Goal: Task Accomplishment & Management: Complete application form

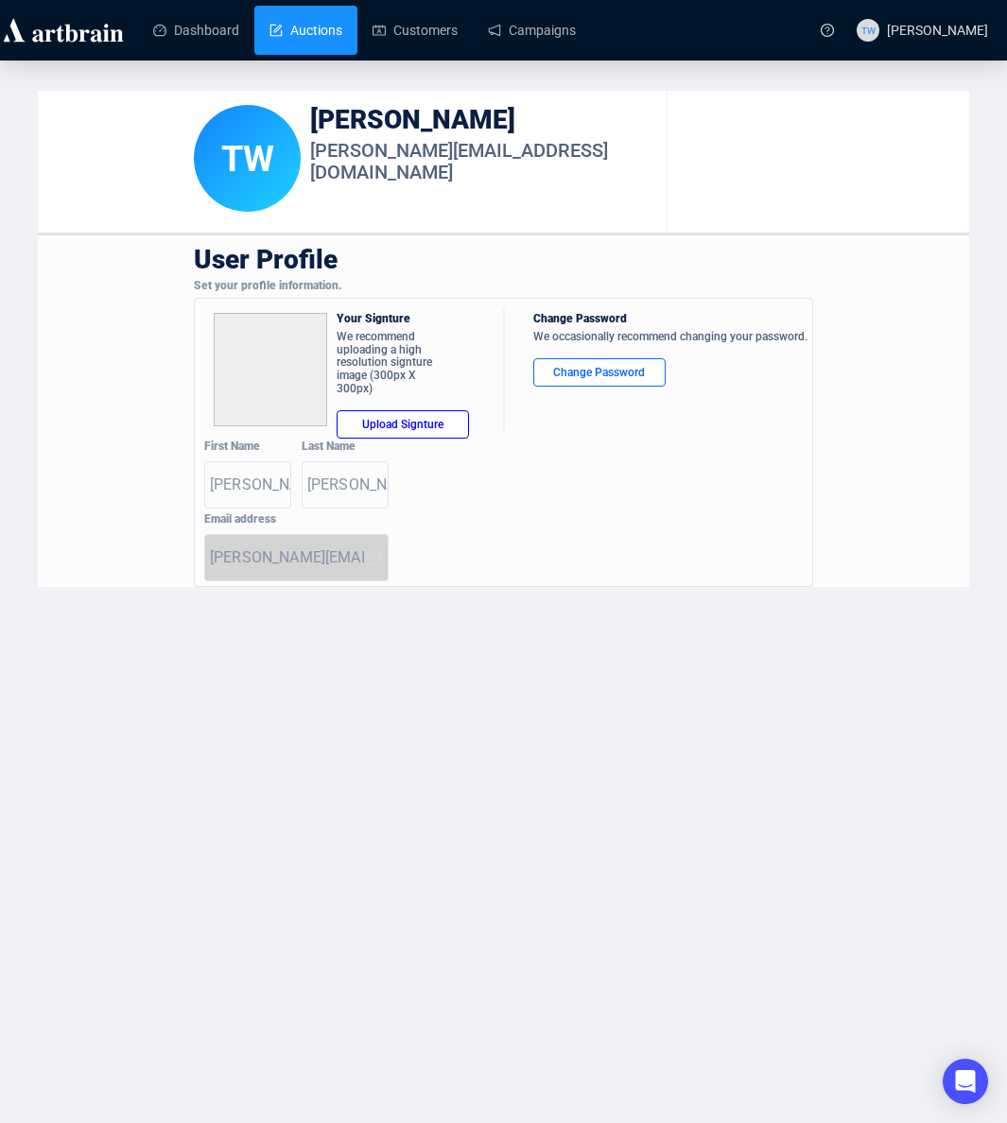
click at [294, 26] on link "Auctions" at bounding box center [305, 30] width 73 height 49
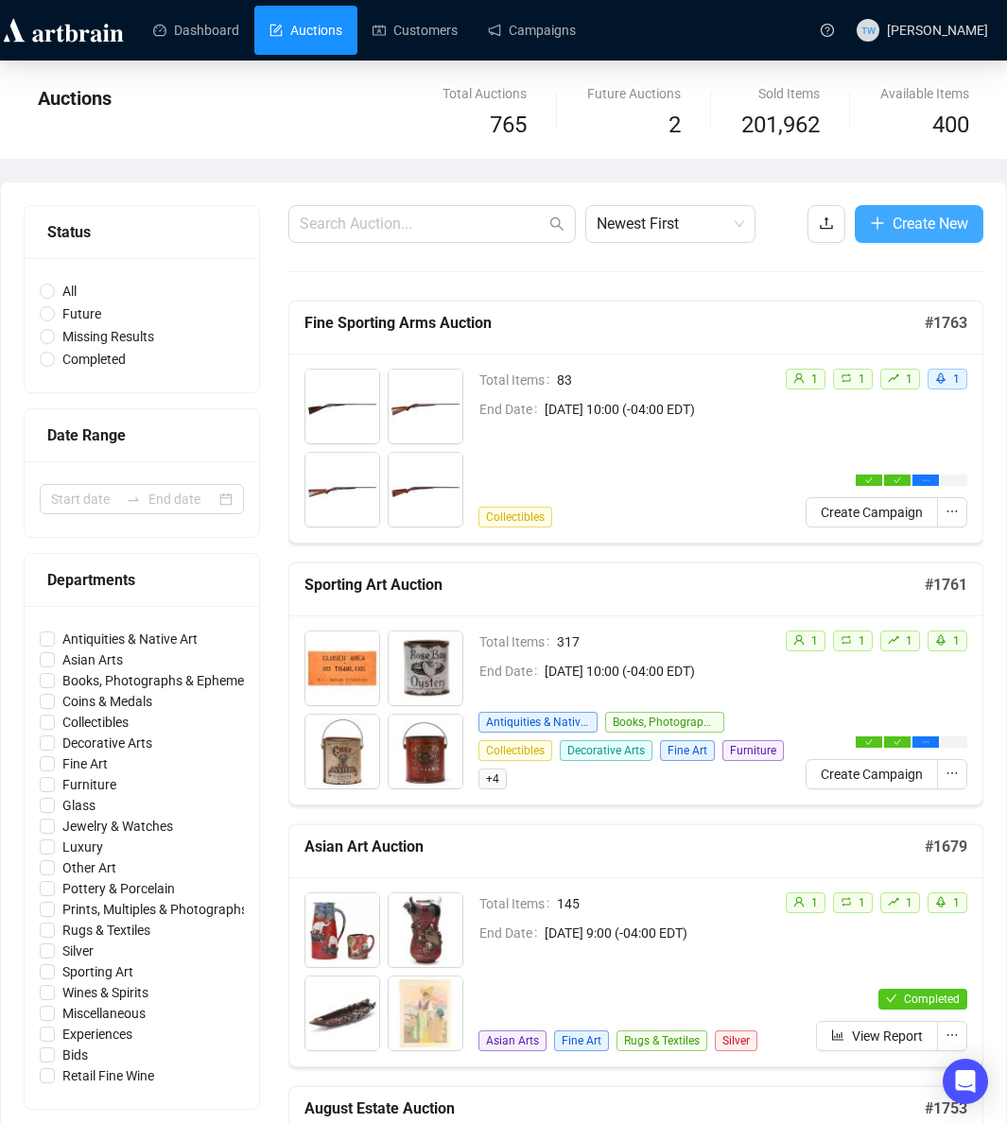
click at [901, 232] on span "Create New" at bounding box center [930, 224] width 76 height 24
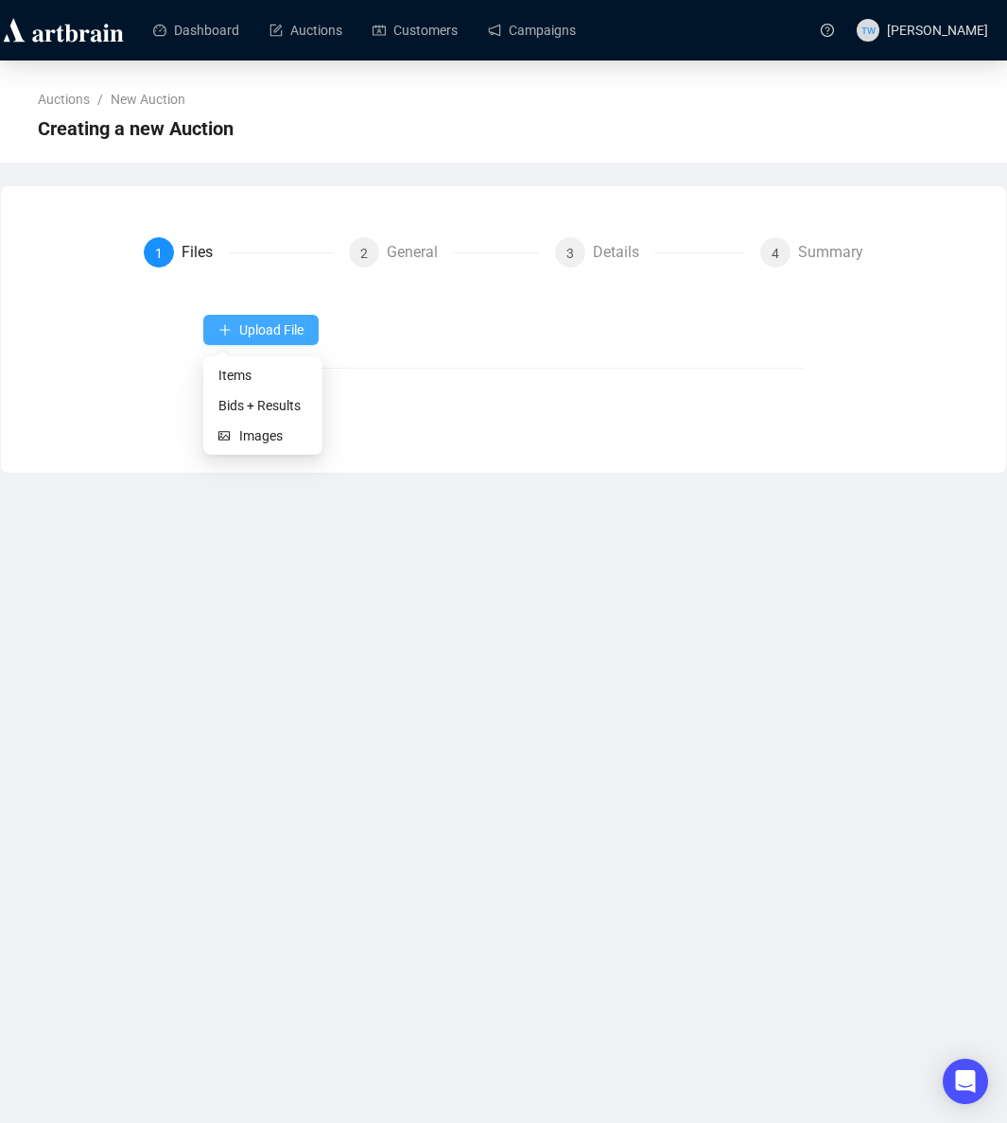
click at [259, 332] on span "Upload File" at bounding box center [271, 329] width 64 height 15
click at [232, 370] on span "Items" at bounding box center [262, 375] width 89 height 21
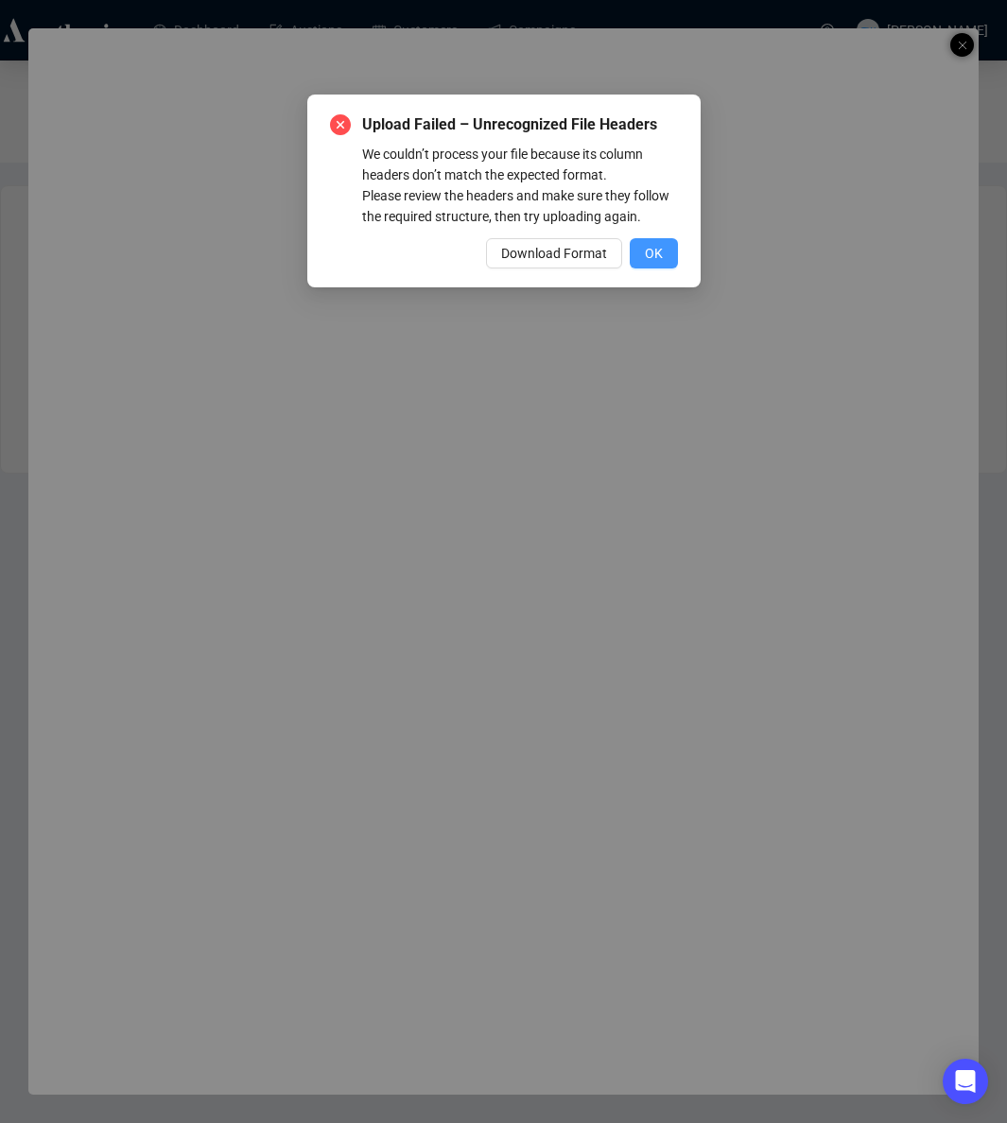
click at [645, 264] on span "OK" at bounding box center [654, 253] width 18 height 21
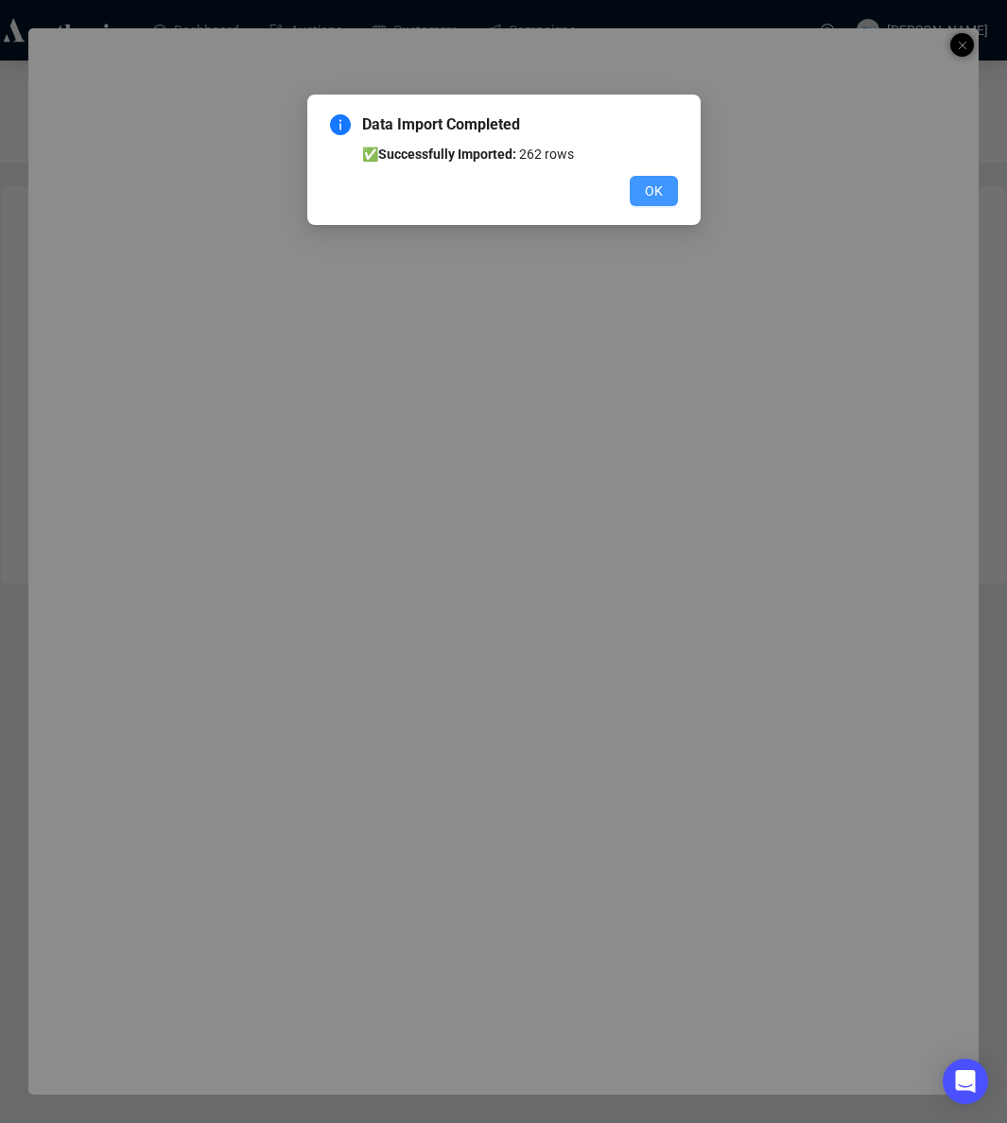
click at [664, 187] on button "OK" at bounding box center [653, 191] width 48 height 30
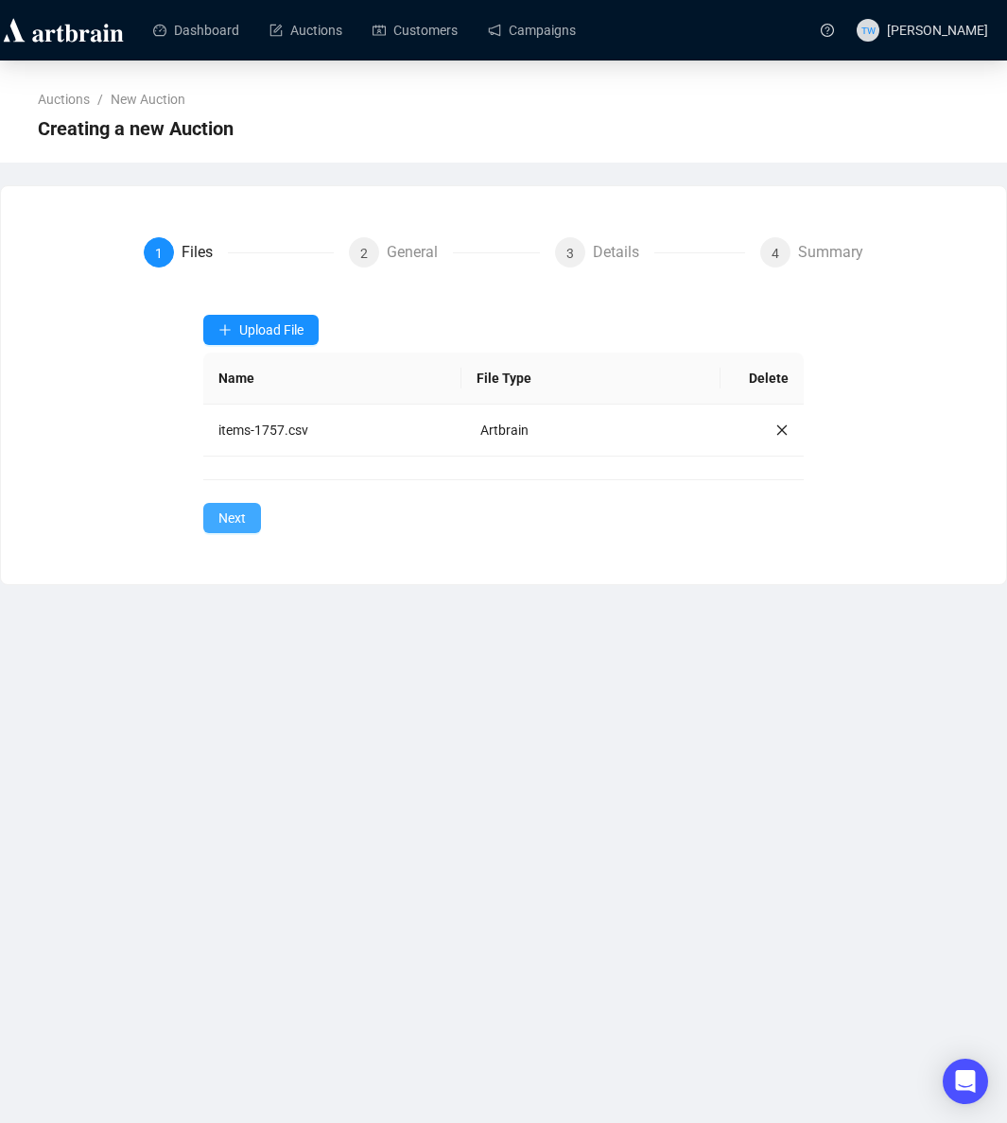
click at [239, 512] on span "Next" at bounding box center [231, 518] width 27 height 21
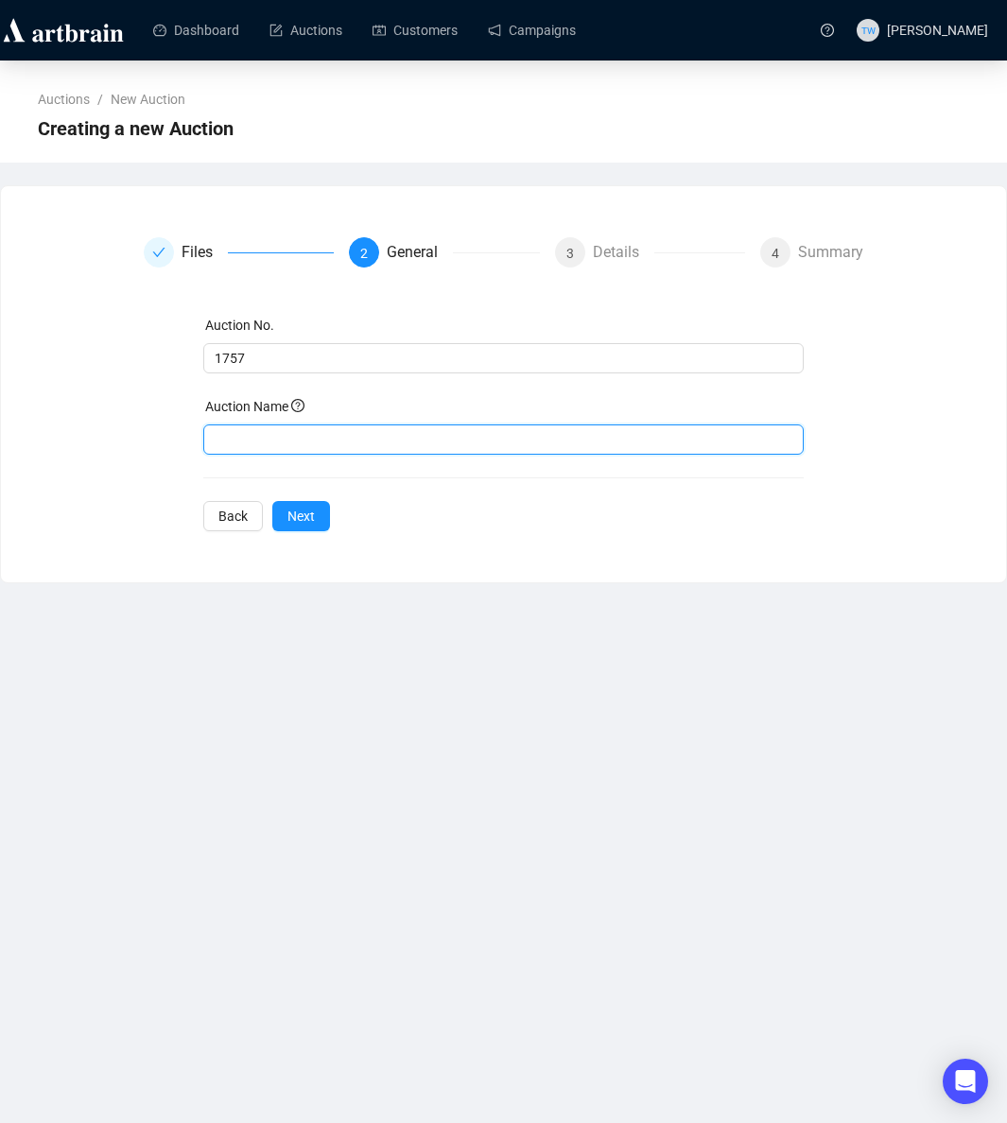
click at [268, 441] on input "text" at bounding box center [502, 439] width 599 height 30
paste input "Fine Wine Auction"
drag, startPoint x: 217, startPoint y: 439, endPoint x: 244, endPoint y: 443, distance: 26.7
click at [220, 439] on input "Fine Wine Auction" at bounding box center [502, 439] width 599 height 30
type input "Fine Wine Auction"
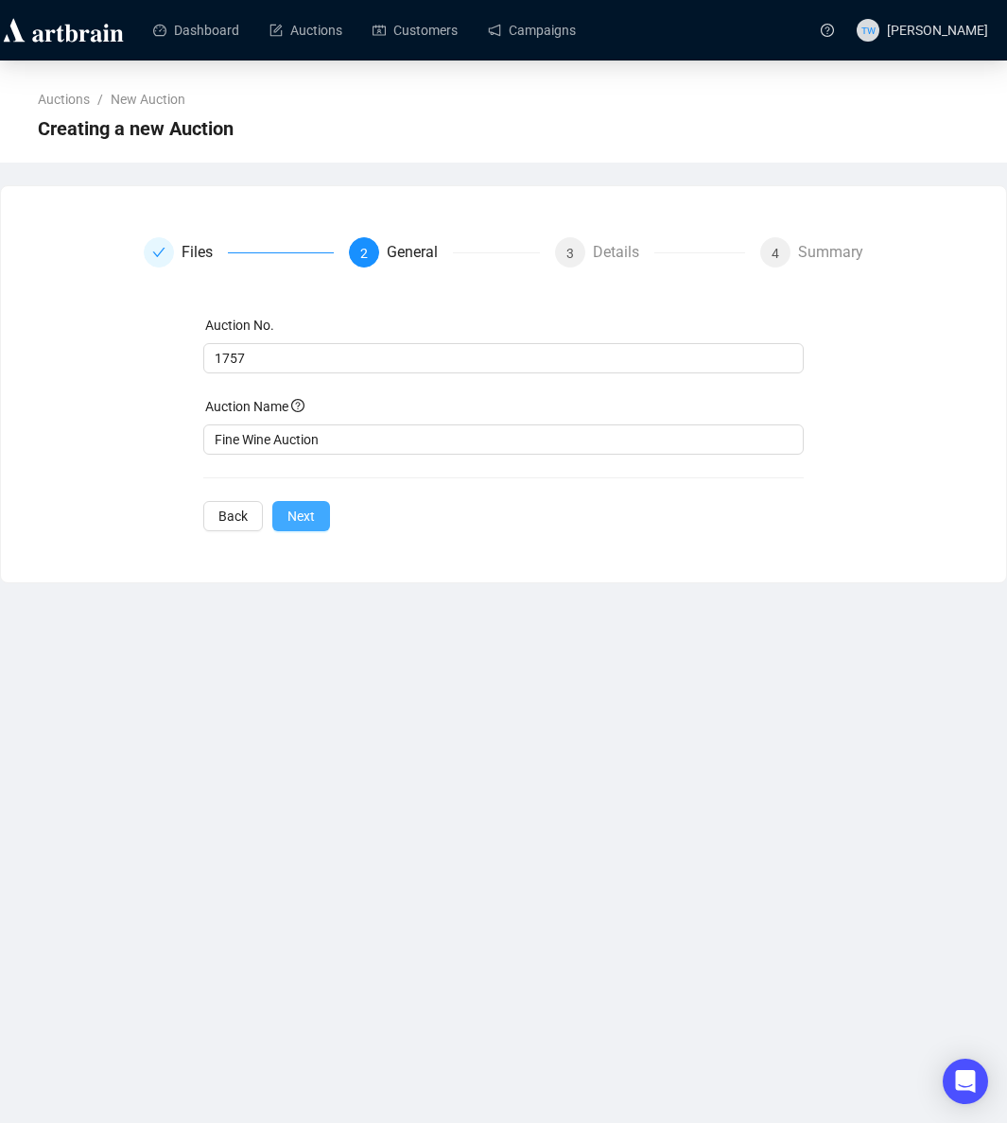
click at [310, 519] on span "Next" at bounding box center [300, 516] width 27 height 21
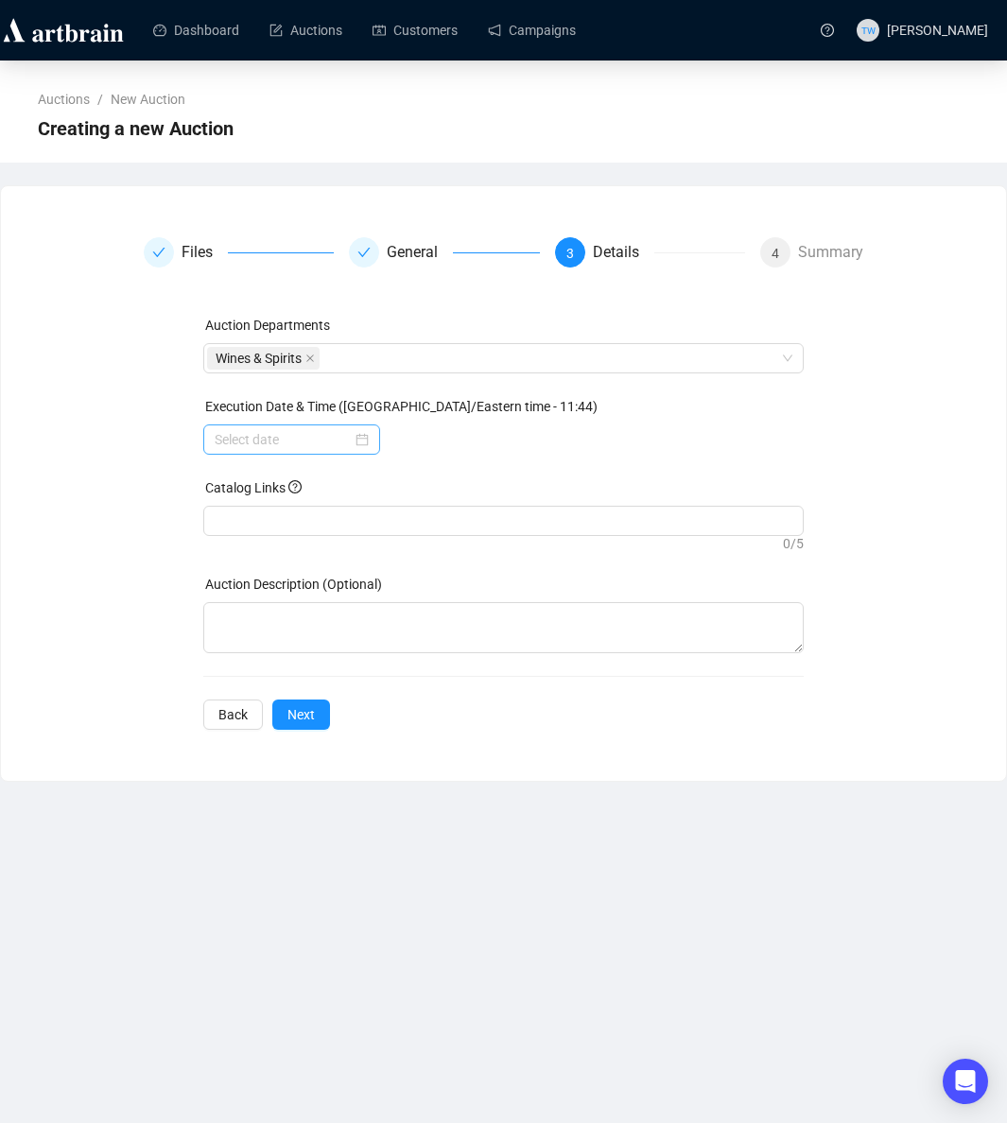
click at [354, 439] on div at bounding box center [292, 439] width 154 height 21
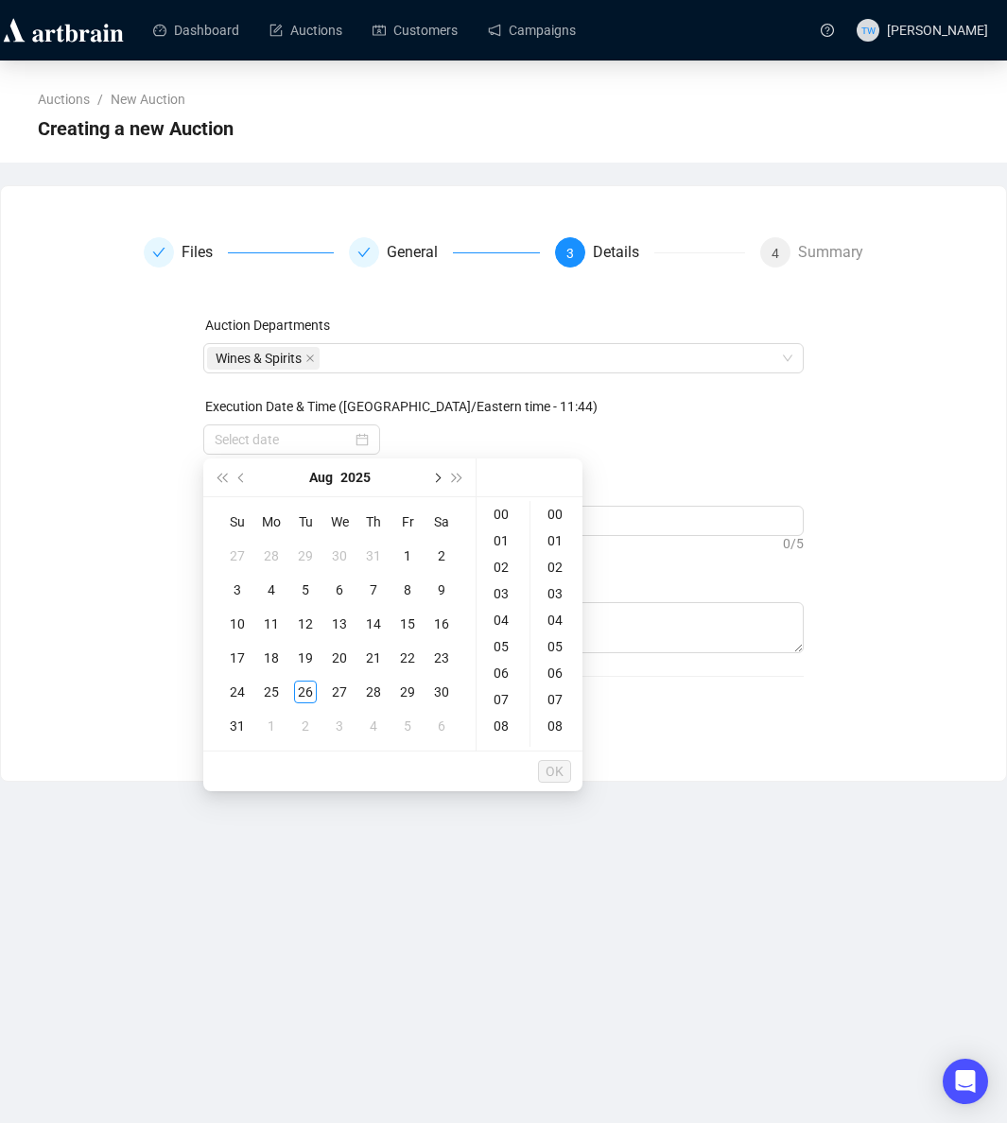
click at [438, 474] on span "Next month (PageDown)" at bounding box center [435, 477] width 9 height 9
click at [373, 557] on div "4" at bounding box center [373, 555] width 23 height 23
click at [504, 689] on div "10" at bounding box center [502, 693] width 45 height 26
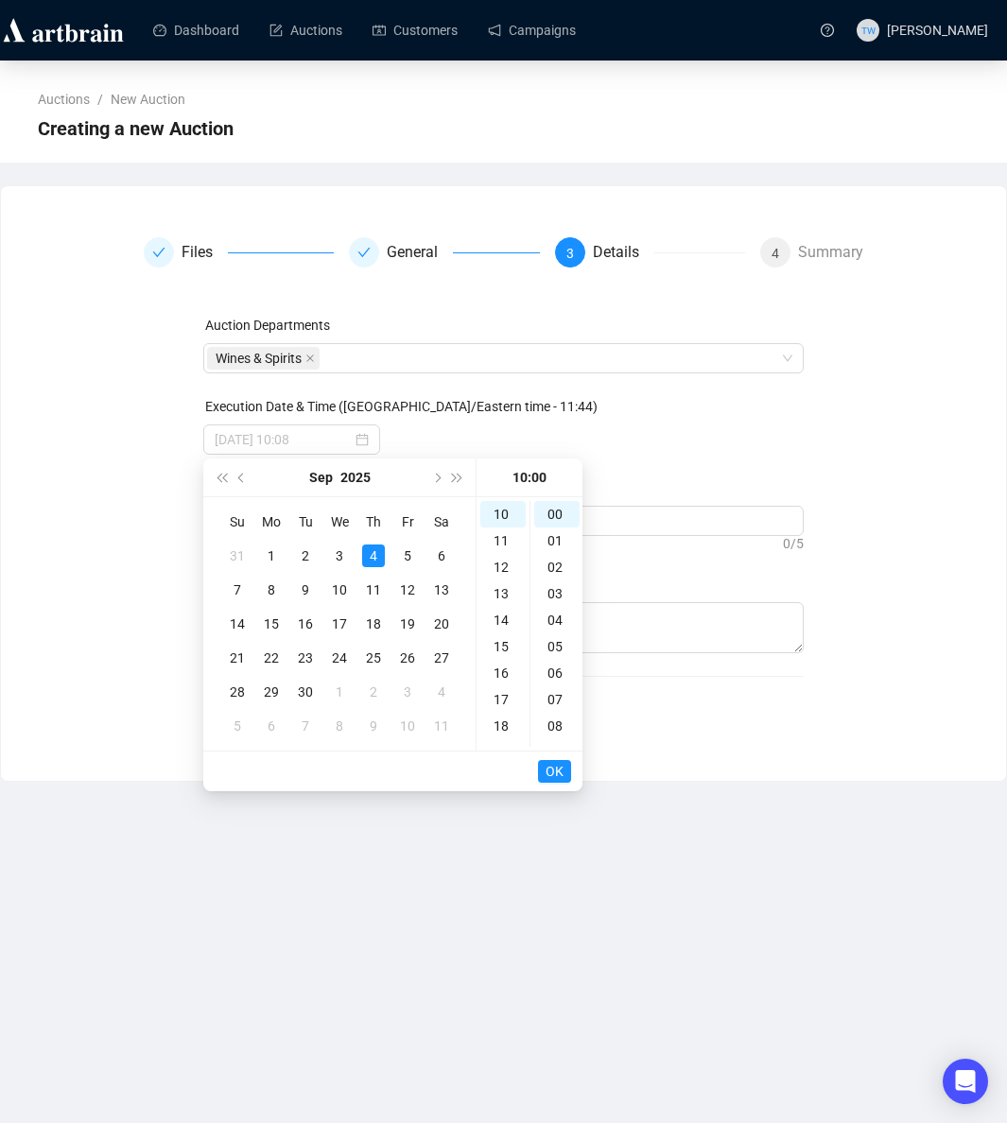
type input "[DATE] 10:00"
click at [550, 766] on span "OK" at bounding box center [554, 771] width 18 height 36
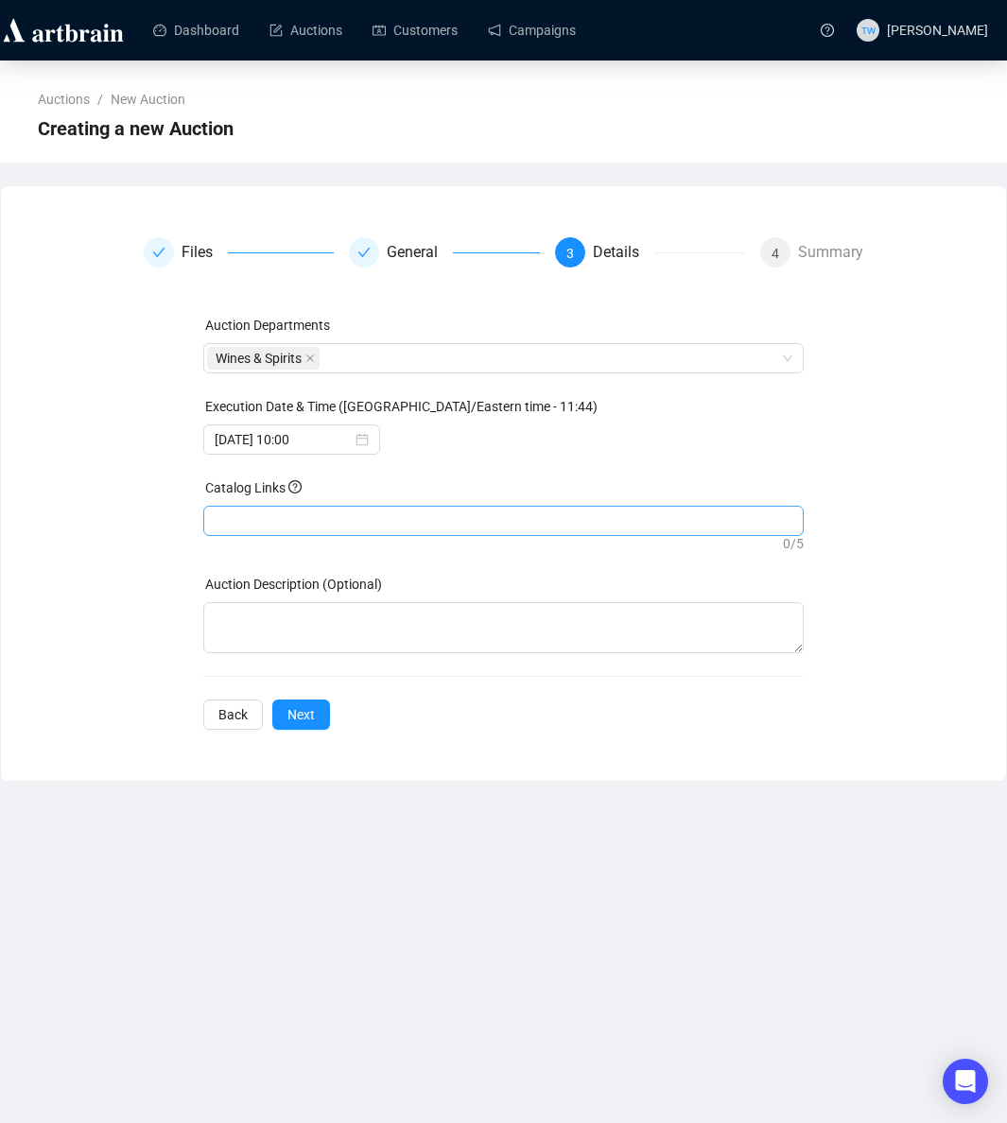
click at [261, 519] on div at bounding box center [503, 521] width 592 height 26
paste input "[URL][DOMAIN_NAME]"
type input "[URL][DOMAIN_NAME]"
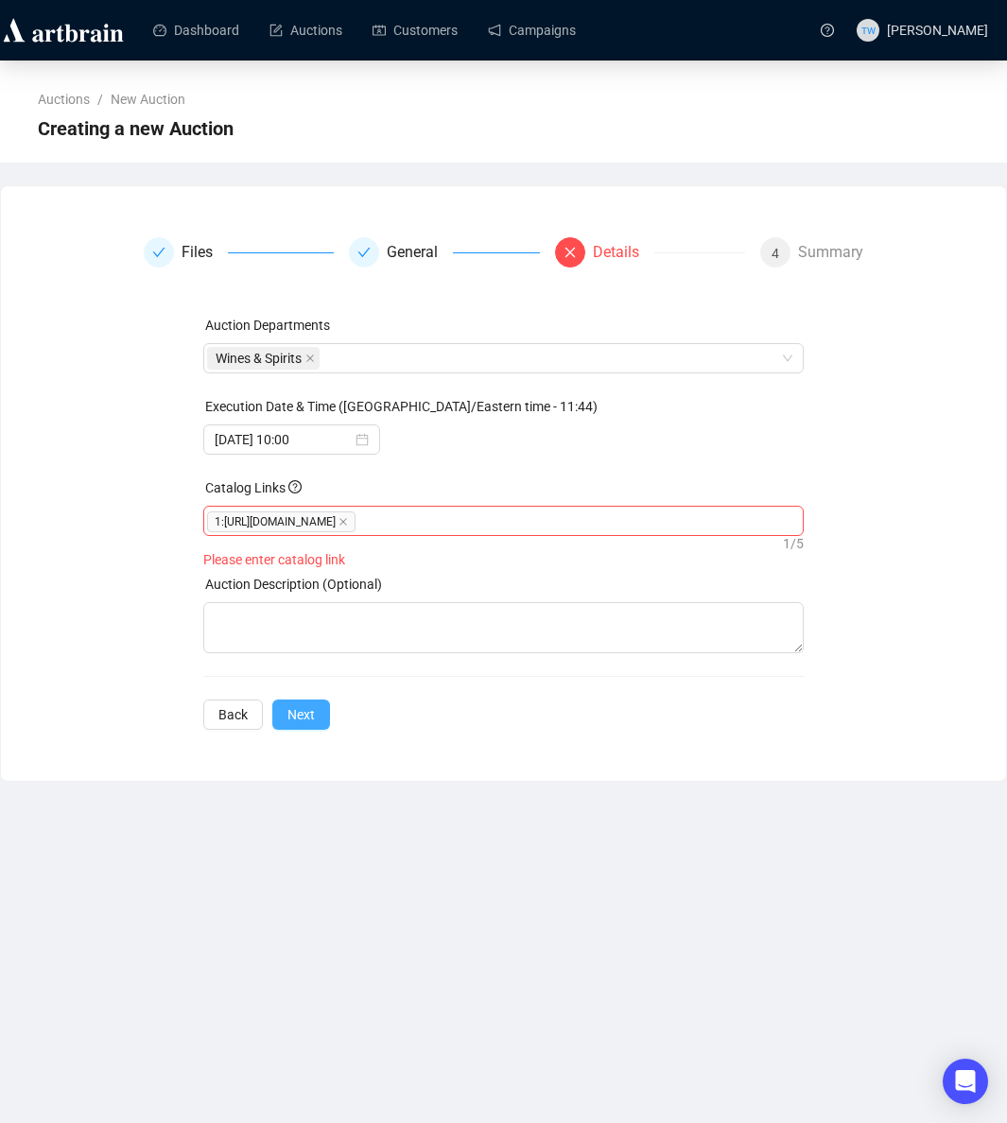
click at [311, 709] on span "Next" at bounding box center [300, 714] width 27 height 21
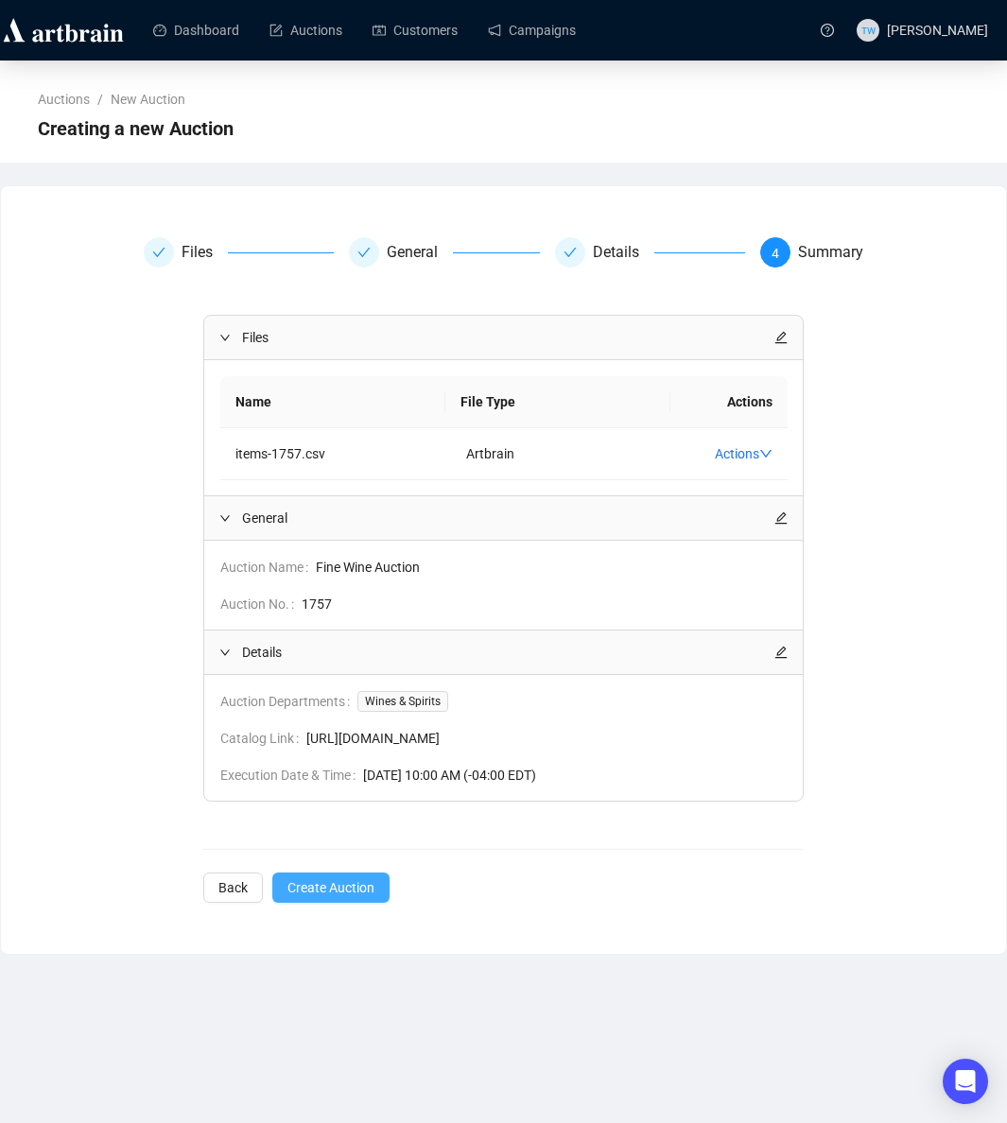
click at [329, 879] on span "Create Auction" at bounding box center [330, 887] width 87 height 21
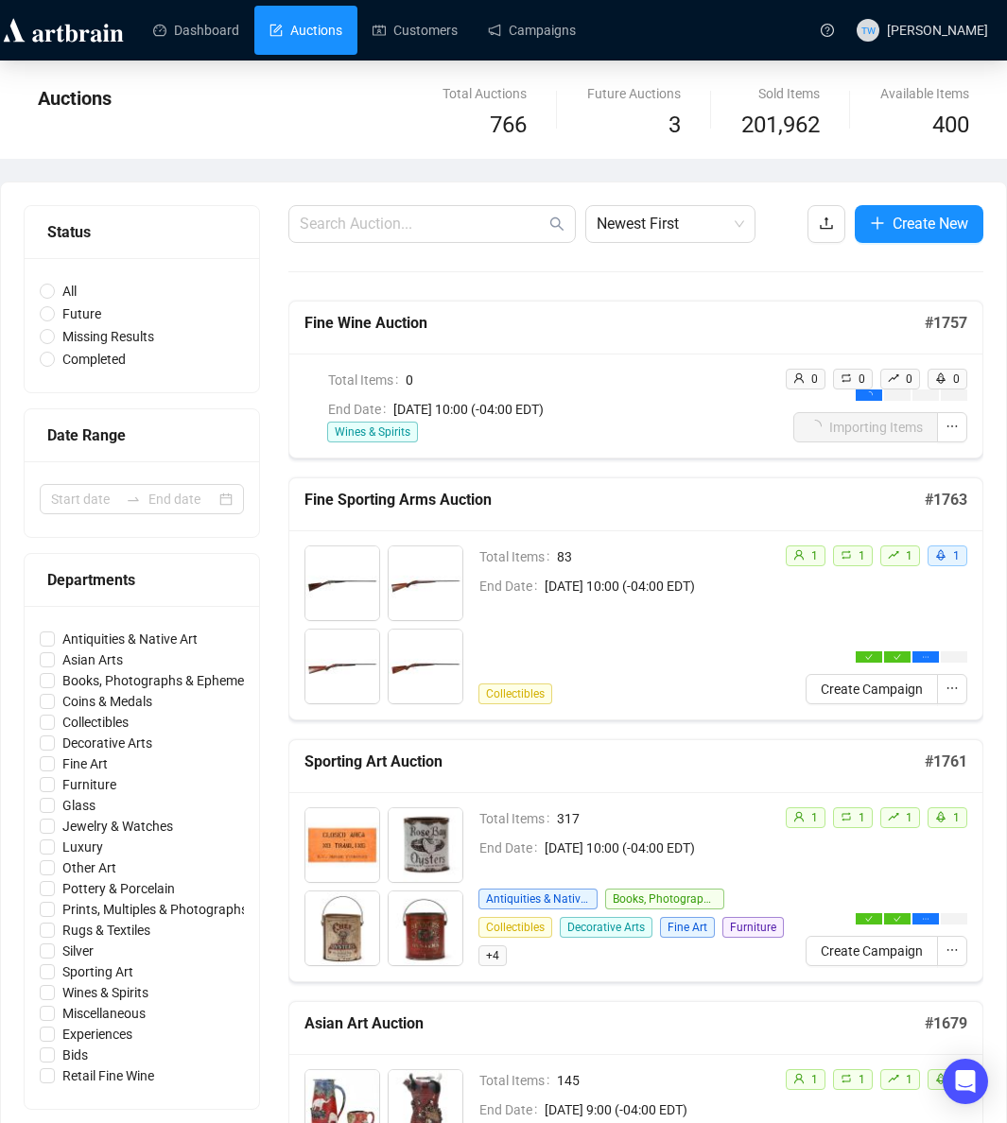
click at [959, 224] on span "Create New" at bounding box center [930, 224] width 76 height 24
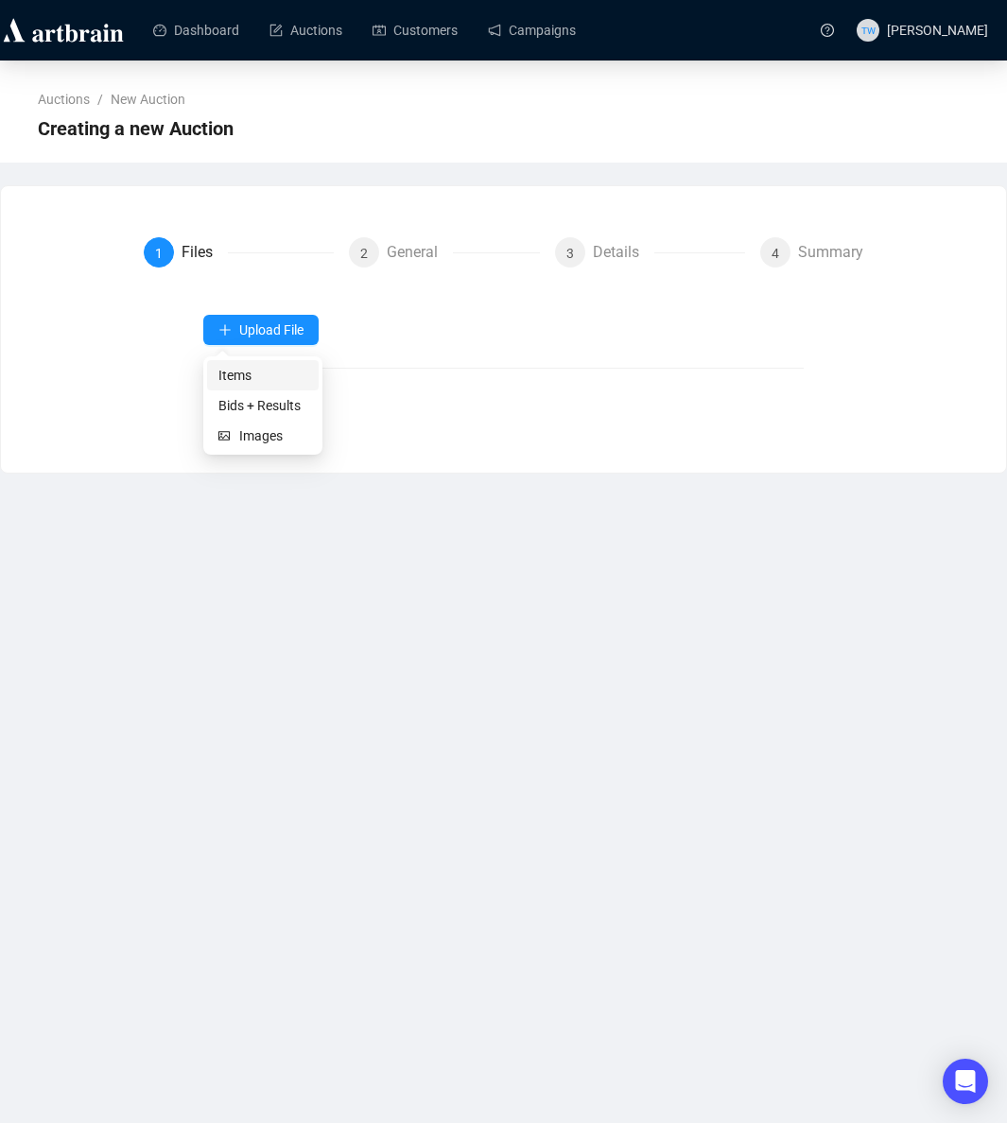
click at [243, 375] on span "Items" at bounding box center [262, 375] width 89 height 21
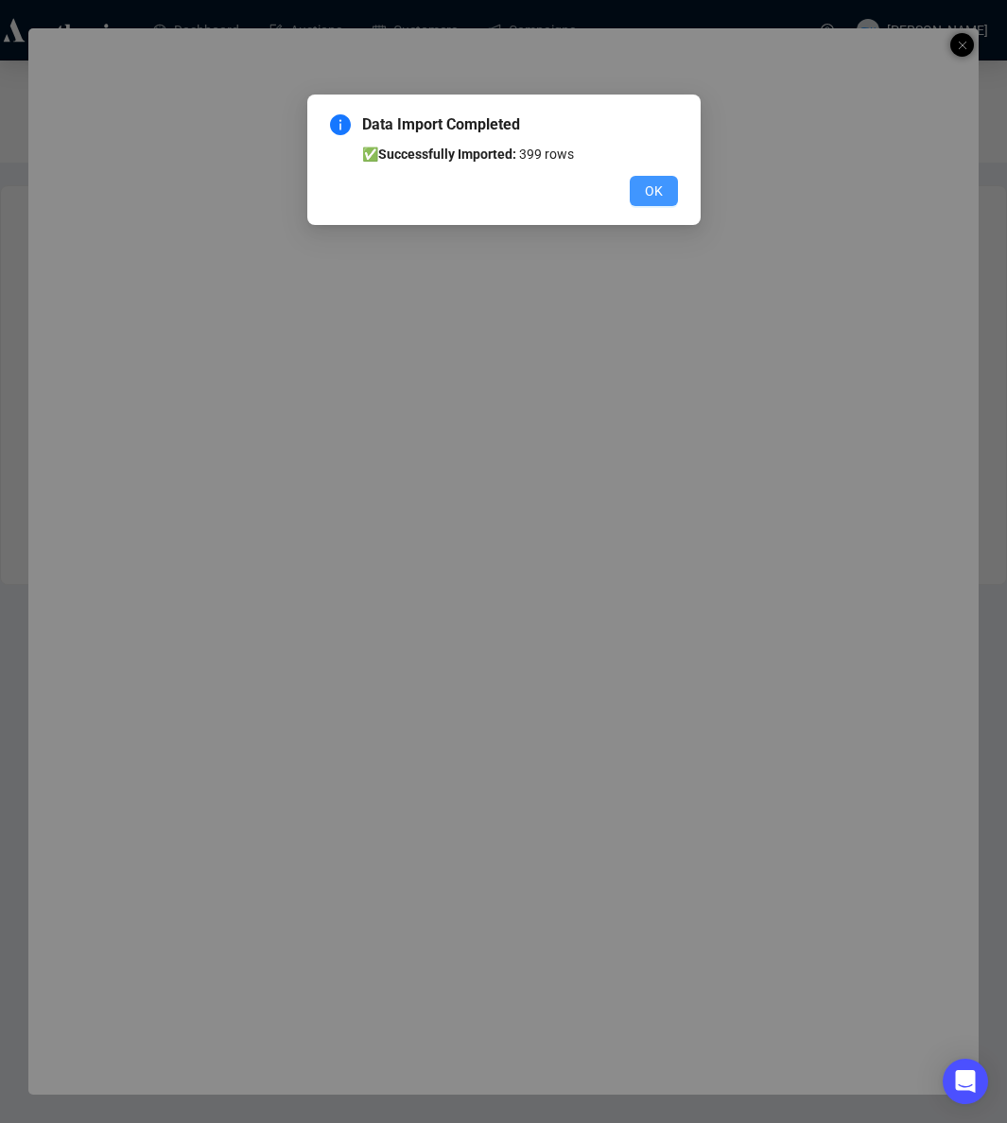
click at [658, 196] on span "OK" at bounding box center [654, 191] width 18 height 21
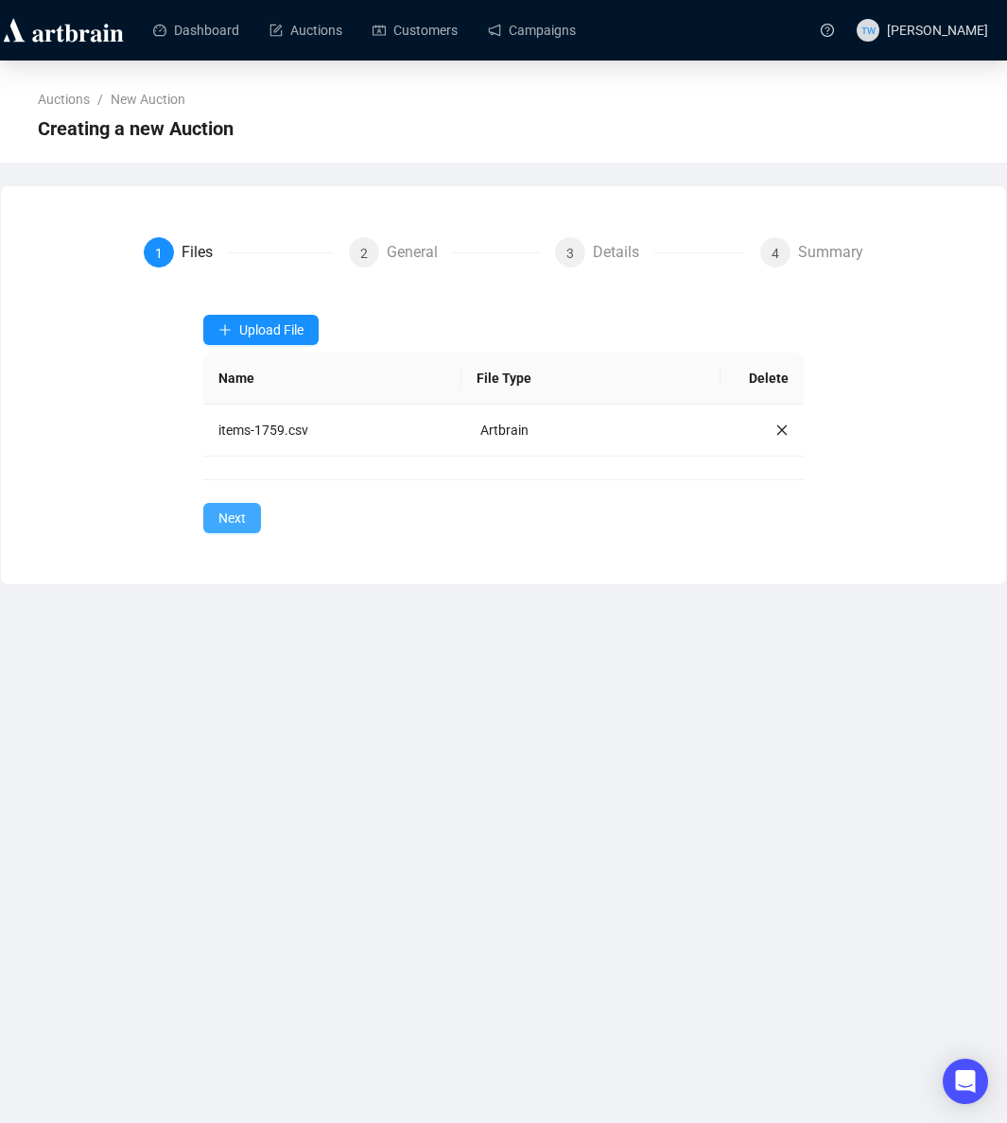
click at [225, 509] on span "Next" at bounding box center [231, 518] width 27 height 21
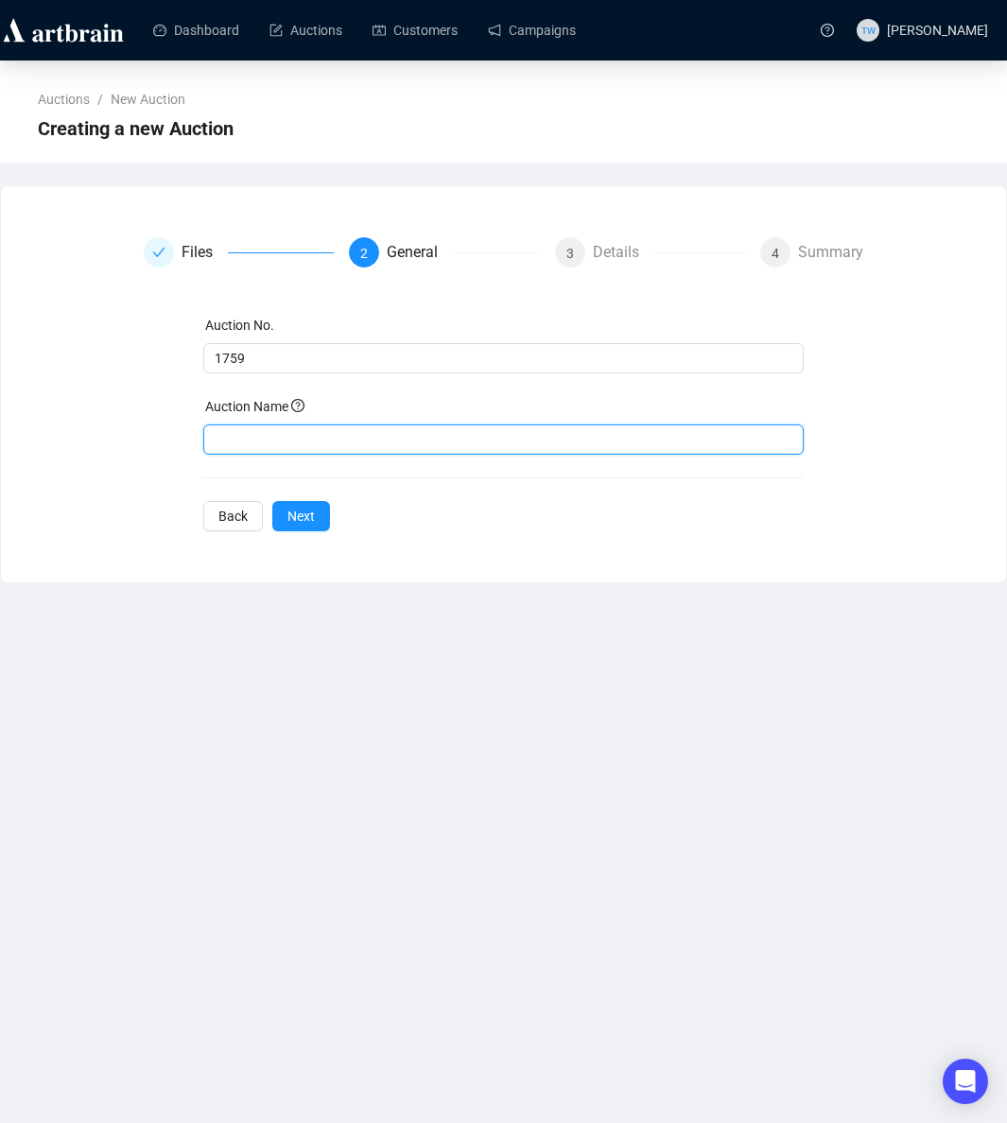
click at [236, 439] on input "text" at bounding box center [502, 439] width 599 height 30
paste input "Rare Spirits Auction"
type input "Rare Spirits Auction"
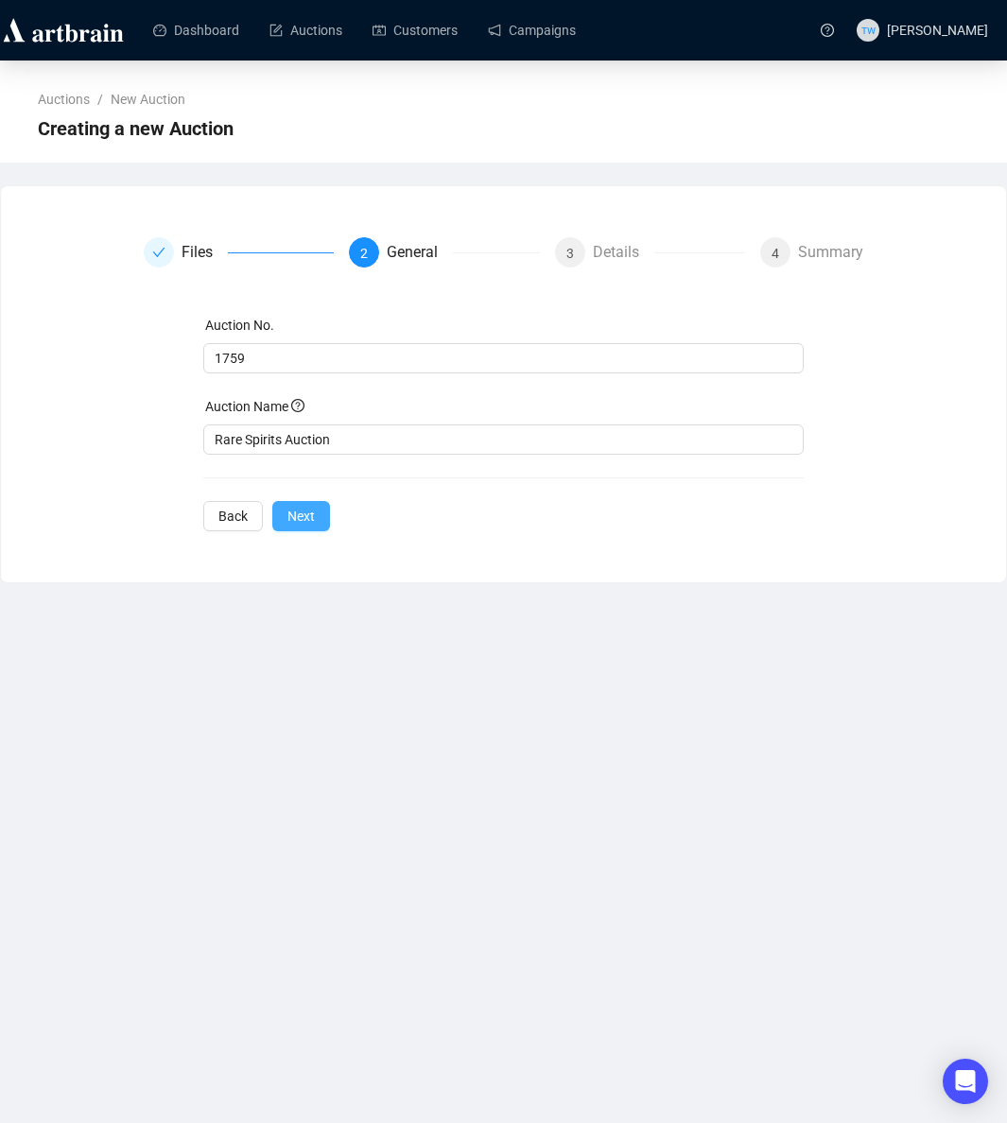
click at [289, 520] on span "Next" at bounding box center [300, 516] width 27 height 21
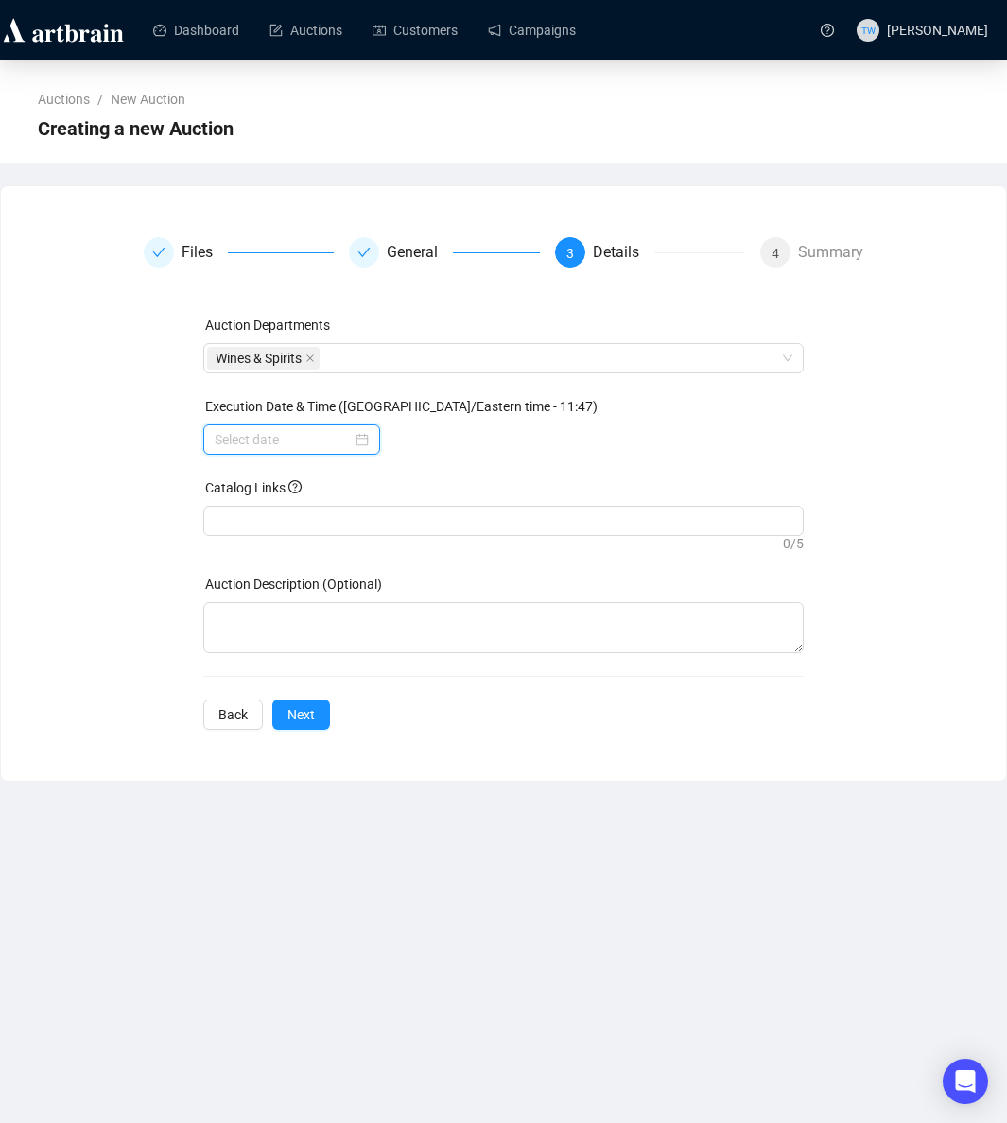
click at [271, 435] on input at bounding box center [283, 439] width 137 height 21
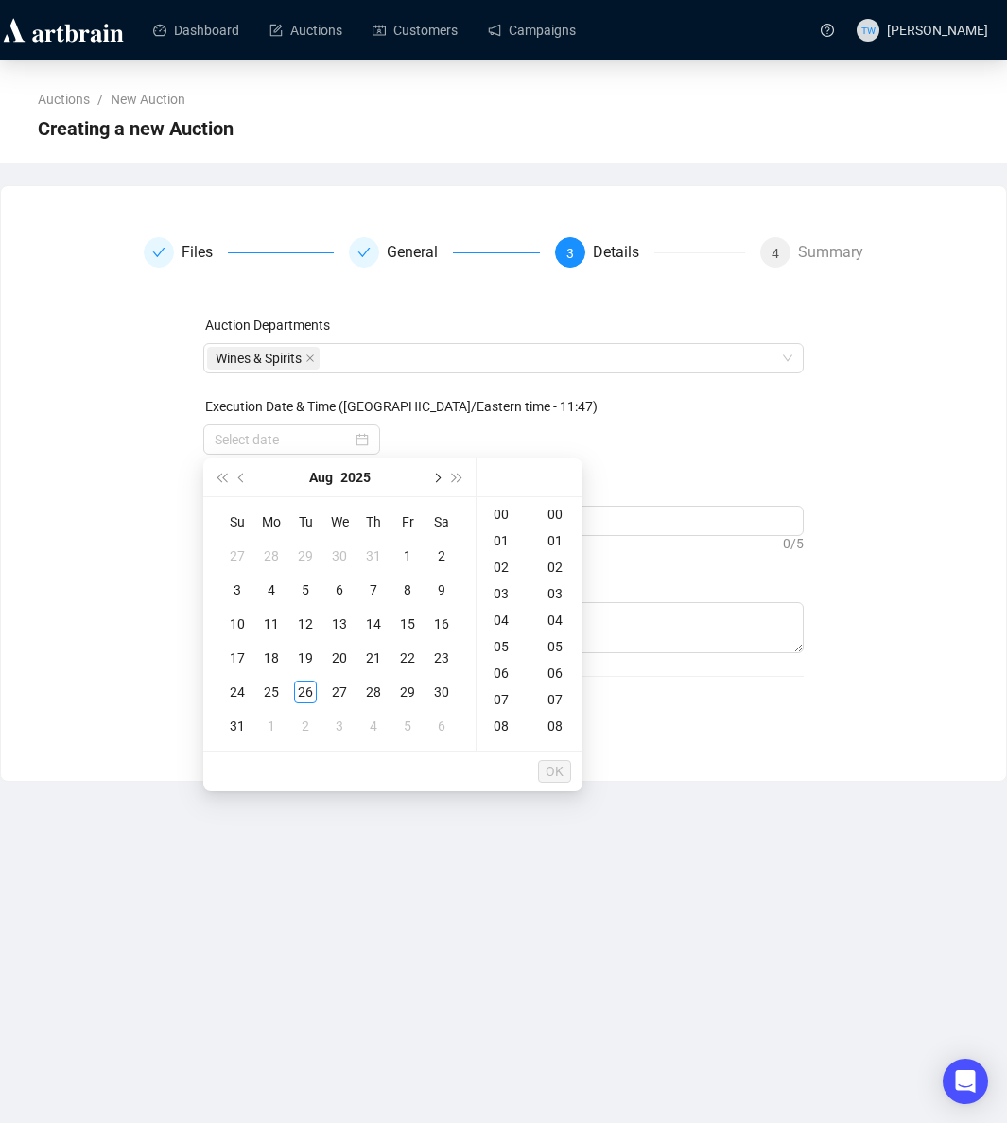
click at [436, 475] on span "Next month (PageDown)" at bounding box center [435, 477] width 9 height 9
click at [411, 556] on div "5" at bounding box center [407, 555] width 23 height 23
click at [504, 715] on div "10" at bounding box center [502, 722] width 45 height 26
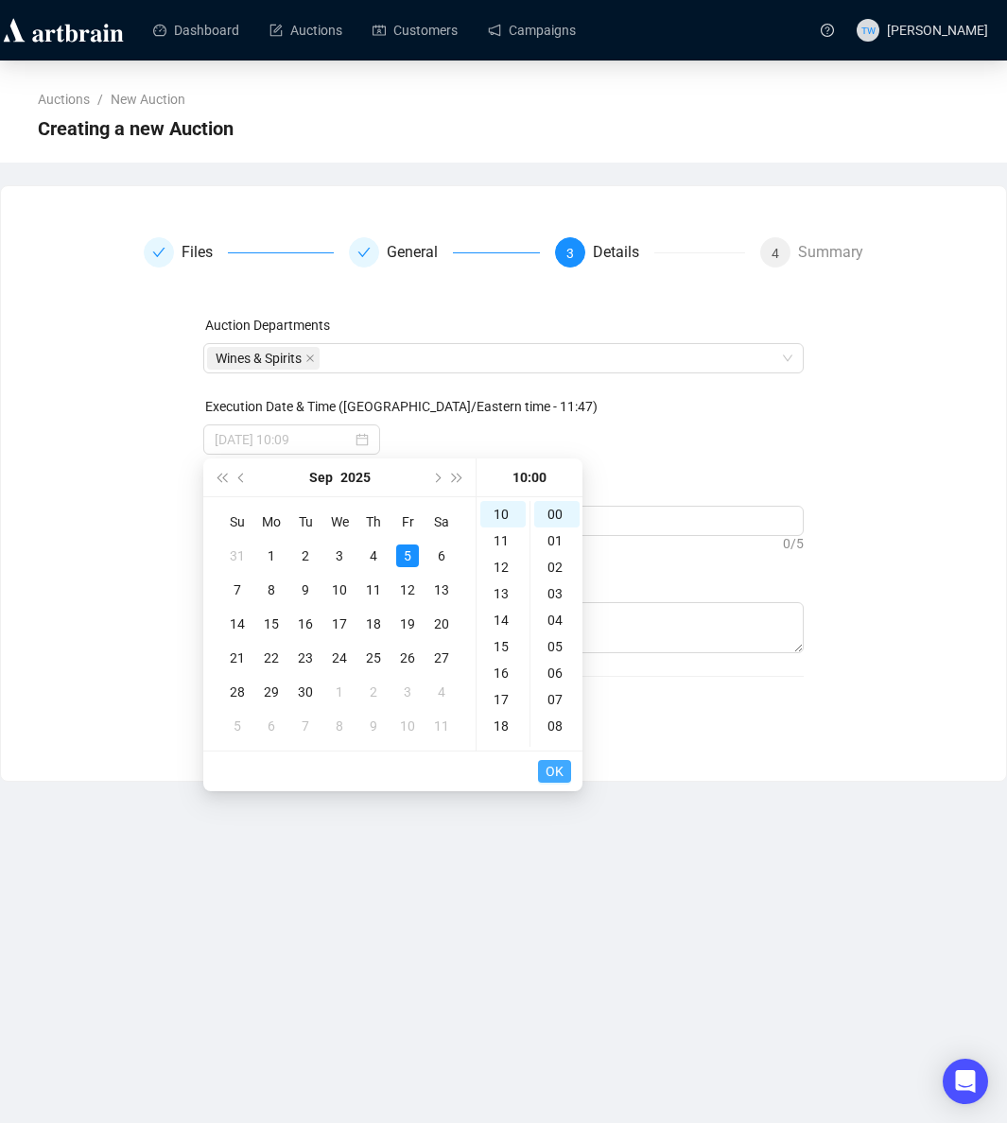
type input "[DATE] 10:00"
click at [548, 775] on span "OK" at bounding box center [554, 771] width 18 height 36
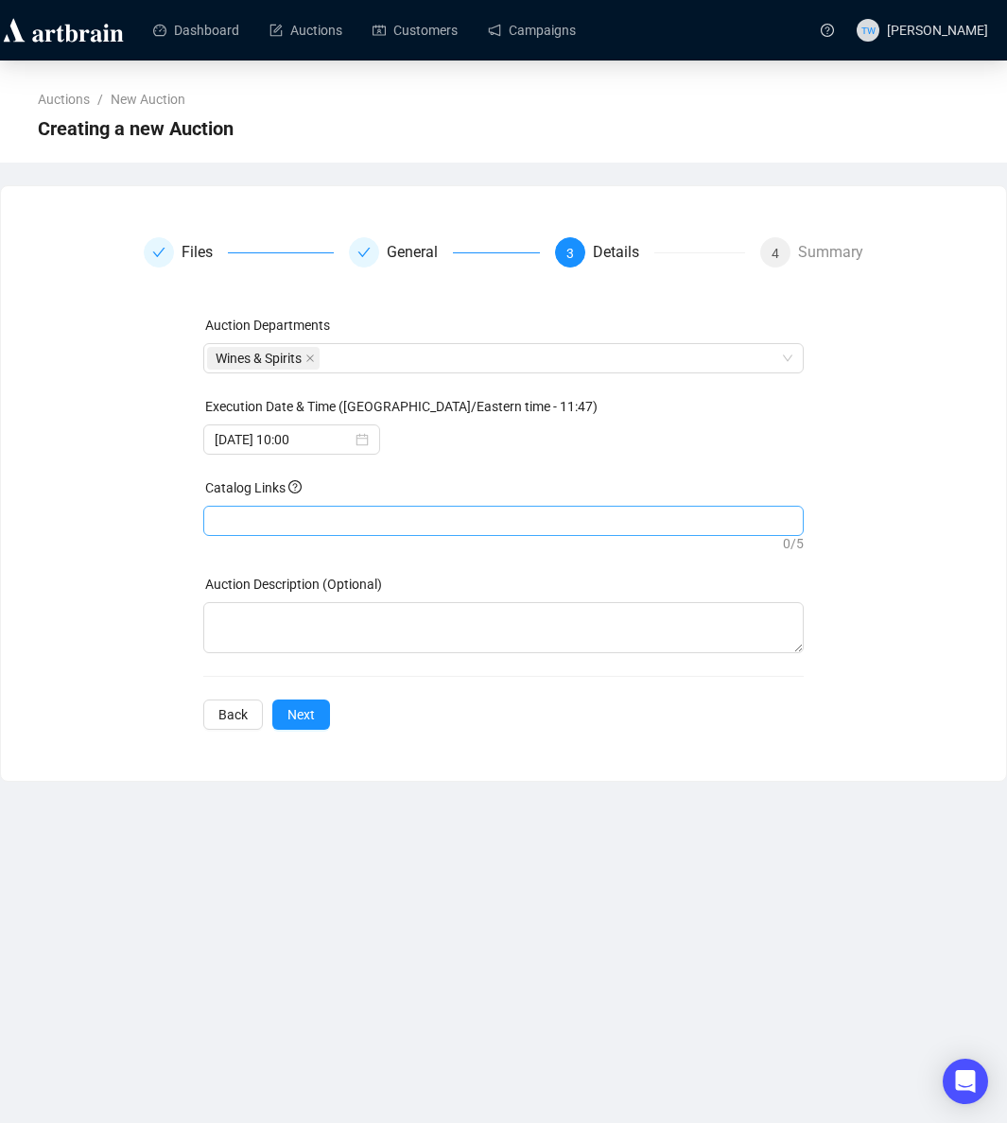
click at [362, 515] on div at bounding box center [503, 521] width 592 height 26
paste input "[URL][DOMAIN_NAME]"
type input "[URL][DOMAIN_NAME]"
click at [302, 715] on span "Next" at bounding box center [300, 714] width 27 height 21
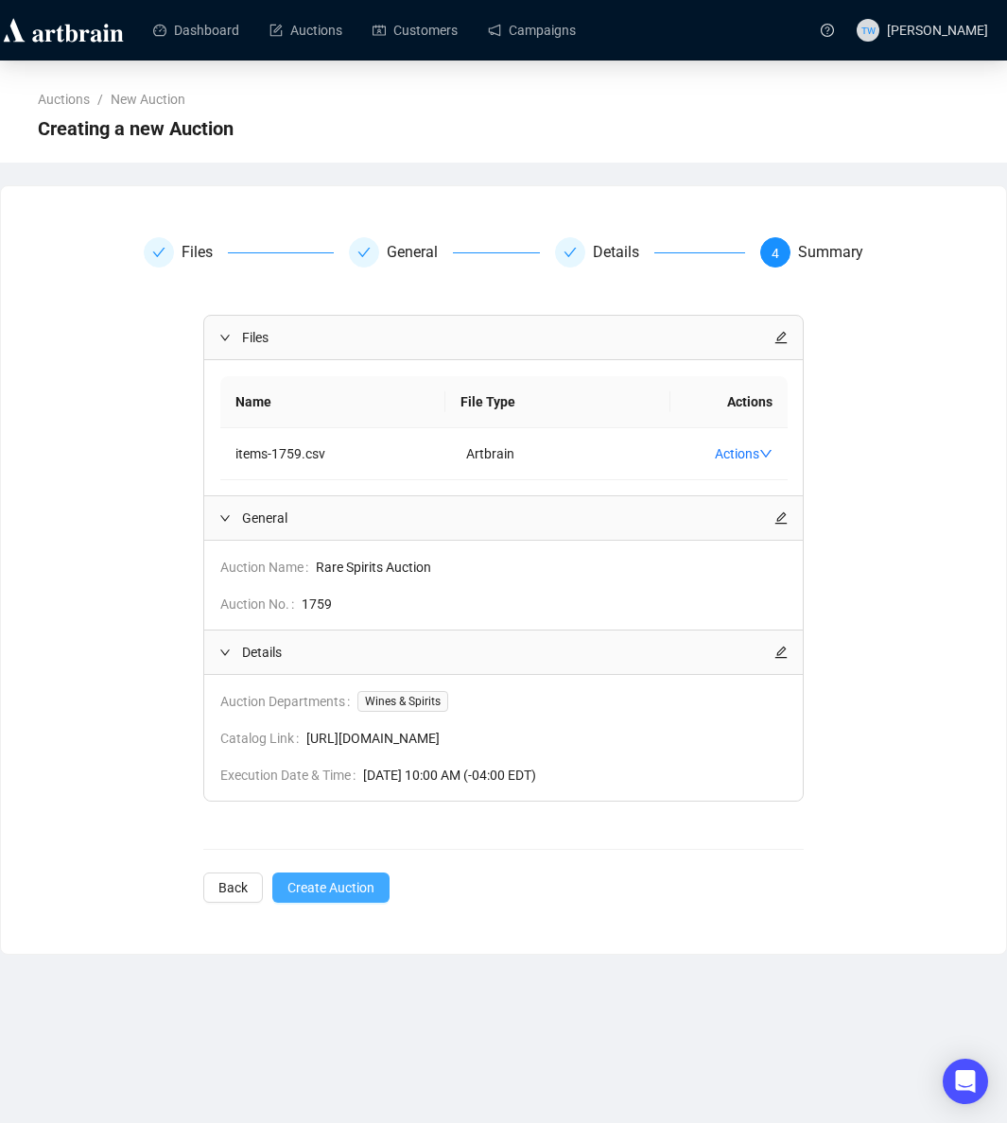
click at [353, 886] on span "Create Auction" at bounding box center [330, 887] width 87 height 21
